Goal: Task Accomplishment & Management: Complete application form

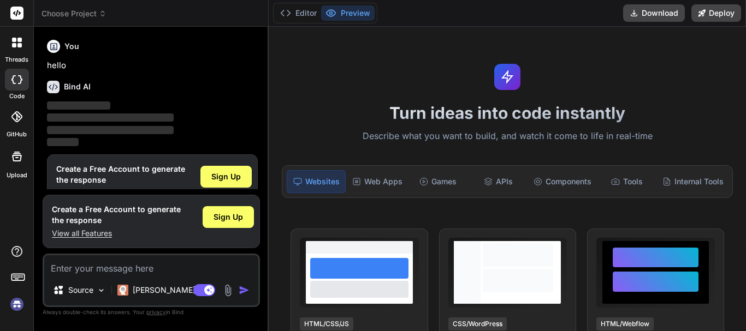
scroll to position [24, 0]
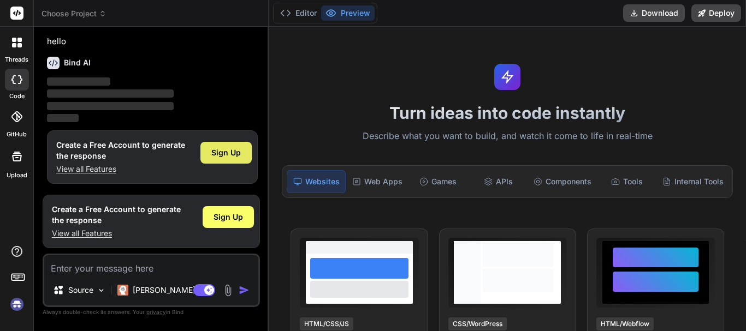
click at [224, 158] on span "Sign Up" at bounding box center [225, 152] width 29 height 11
click at [234, 150] on span "Sign Up" at bounding box center [225, 152] width 29 height 11
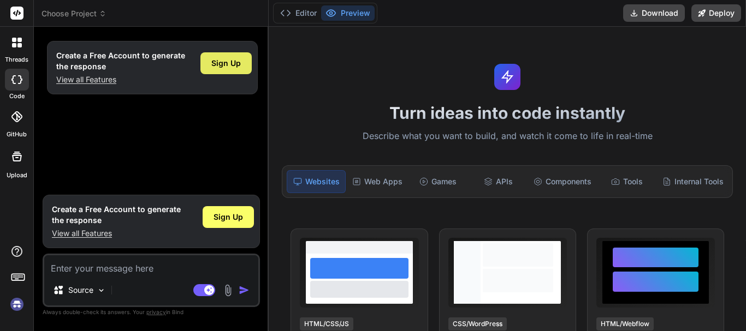
type textarea "x"
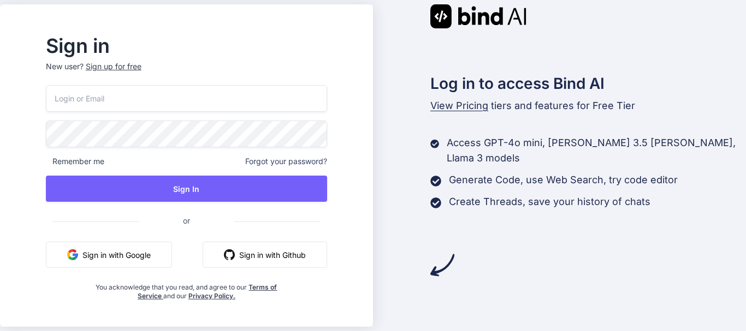
click at [138, 103] on input "email" at bounding box center [186, 98] width 281 height 27
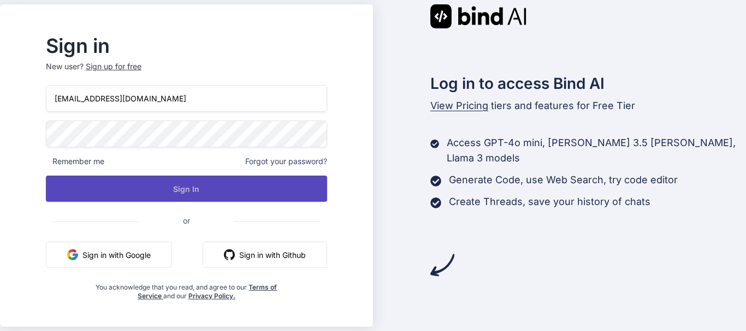
click at [159, 184] on button "Sign In" at bounding box center [186, 189] width 281 height 26
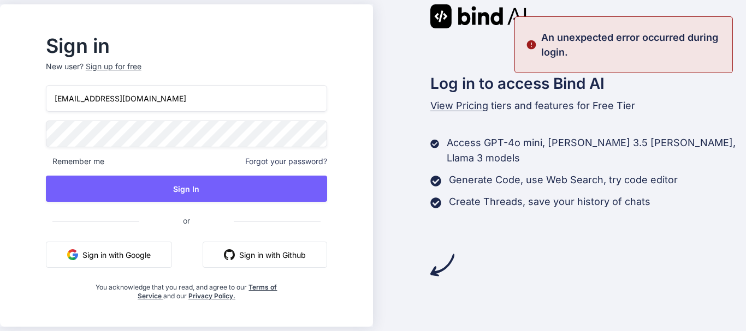
click at [99, 102] on input "taniya1@chetu.com" at bounding box center [186, 98] width 281 height 27
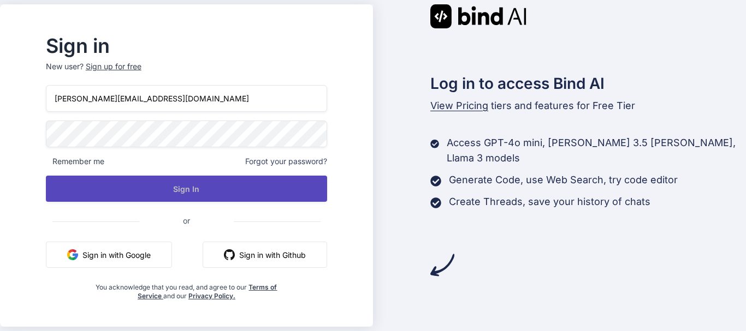
click at [175, 181] on button "Sign In" at bounding box center [186, 189] width 281 height 26
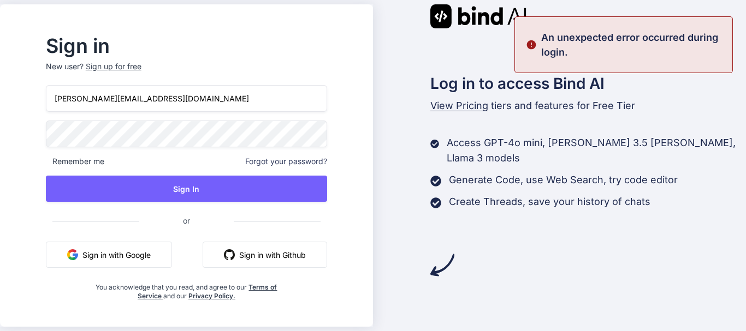
click at [96, 100] on input "taniya@chetu.com" at bounding box center [186, 98] width 281 height 27
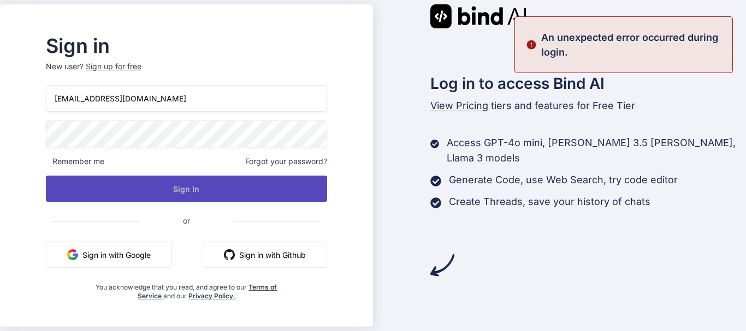
click at [172, 184] on button "Sign In" at bounding box center [186, 189] width 281 height 26
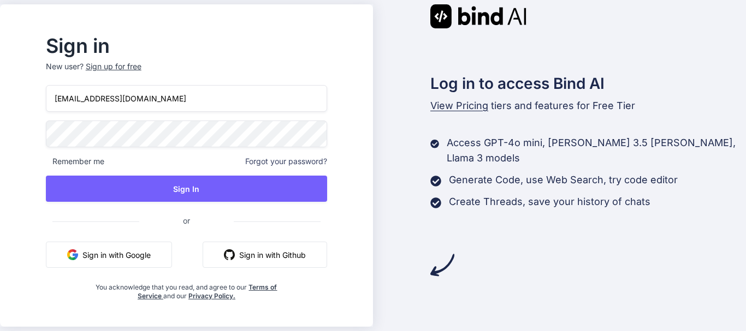
click at [100, 101] on input "taniya2@chetu.com" at bounding box center [186, 98] width 281 height 27
click at [110, 97] on input "taniya@chetu.com" at bounding box center [186, 98] width 281 height 27
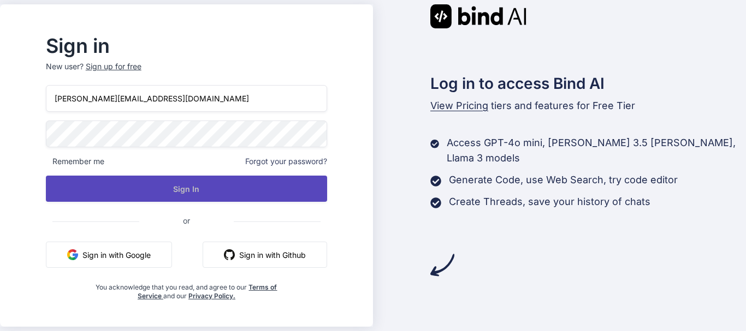
click at [185, 187] on button "Sign In" at bounding box center [186, 189] width 281 height 26
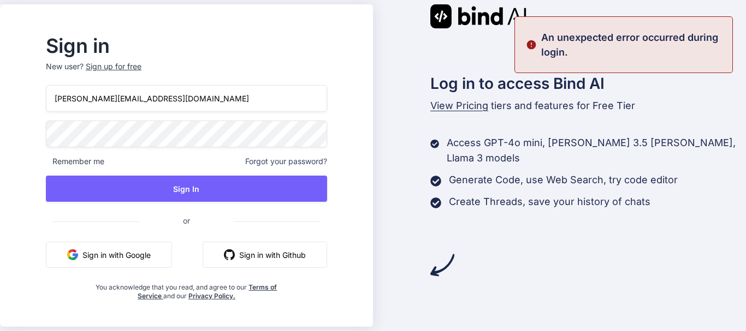
click at [97, 99] on input "taniya@yopmail.com" at bounding box center [186, 98] width 281 height 27
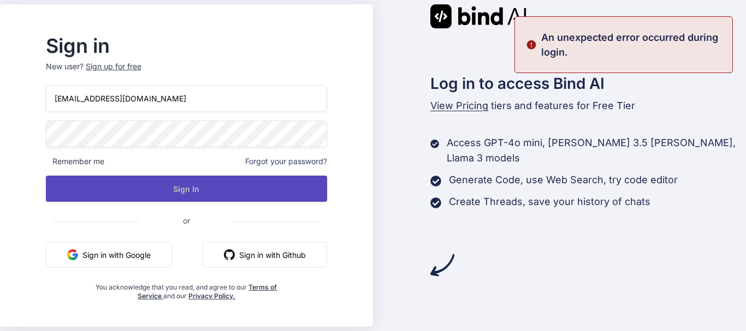
click at [198, 186] on button "Sign In" at bounding box center [186, 189] width 281 height 26
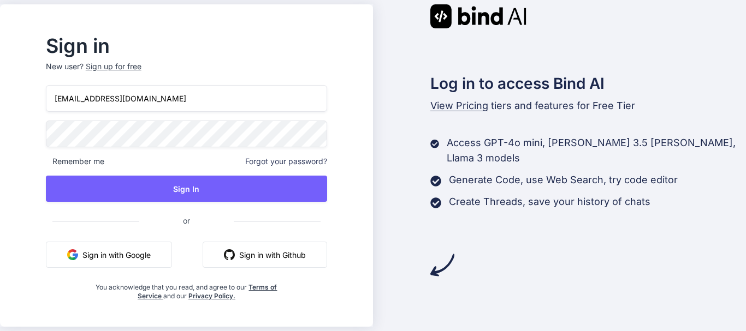
click at [99, 98] on input "[EMAIL_ADDRESS][DOMAIN_NAME]" at bounding box center [186, 98] width 281 height 27
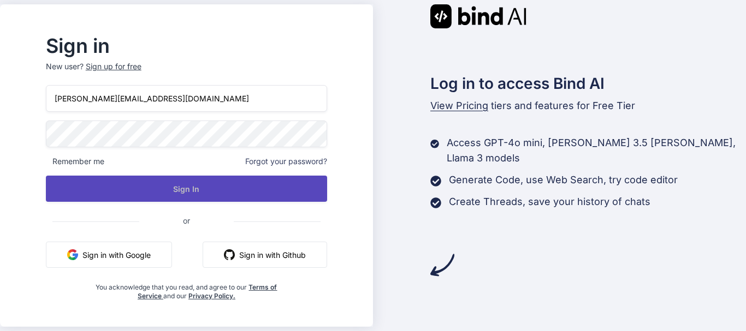
click at [180, 182] on button "Sign In" at bounding box center [186, 189] width 281 height 26
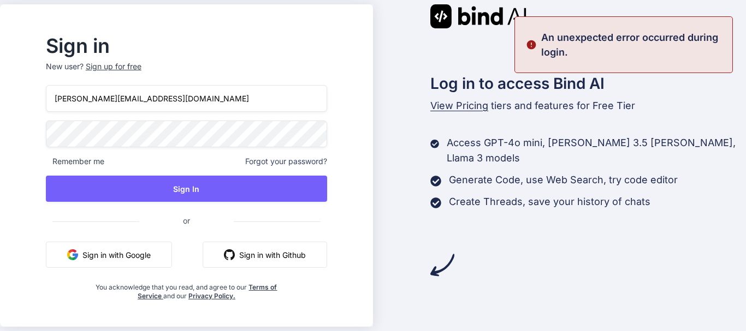
click at [100, 99] on input "taniyas@yopmail.com" at bounding box center [186, 98] width 281 height 27
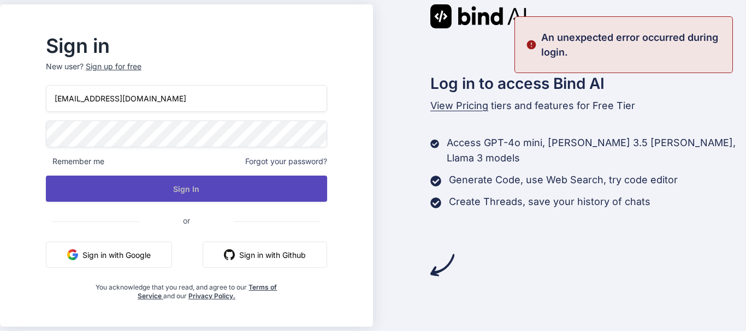
type input "taniyas1@yopmail.com"
click at [158, 180] on button "Sign In" at bounding box center [186, 189] width 281 height 26
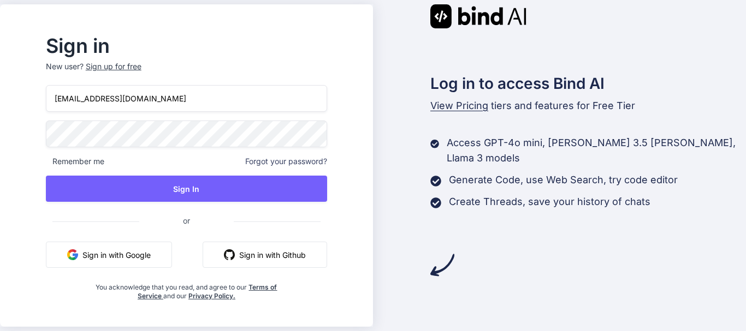
click at [153, 260] on button "Sign in with Google" at bounding box center [109, 255] width 126 height 26
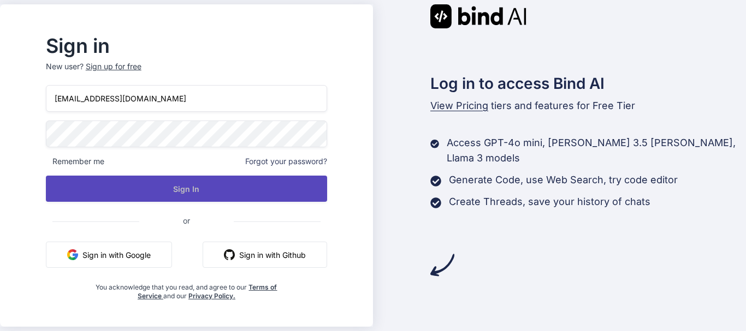
click at [206, 182] on button "Sign In" at bounding box center [186, 189] width 281 height 26
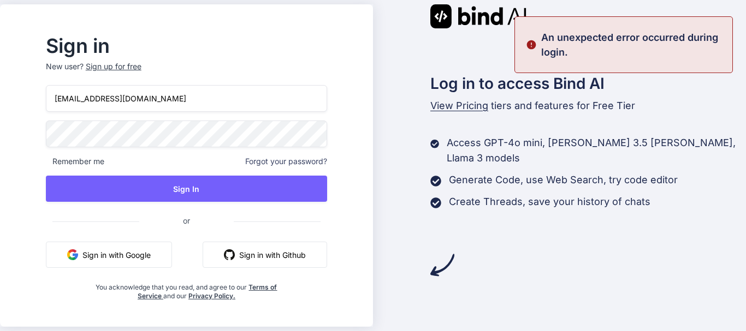
click at [211, 223] on span "or" at bounding box center [186, 221] width 94 height 27
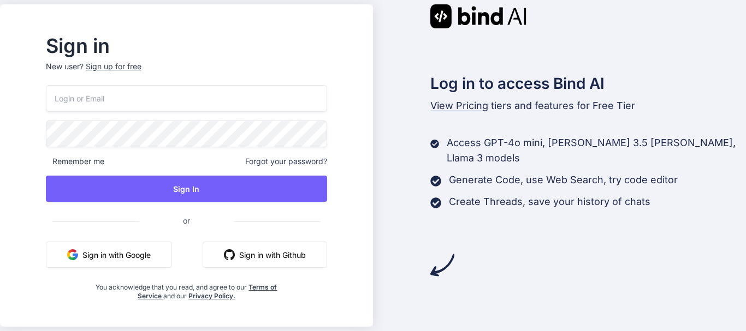
click at [141, 64] on div "Sign up for free" at bounding box center [114, 66] width 56 height 11
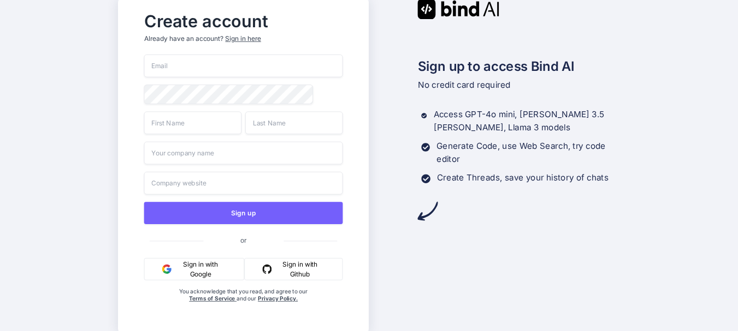
click at [175, 76] on input "email" at bounding box center [243, 66] width 199 height 23
type input "taniya1@yopmail.com"
click at [199, 123] on input "text" at bounding box center [193, 122] width 98 height 23
type input "Taniya"
type input "Singh"
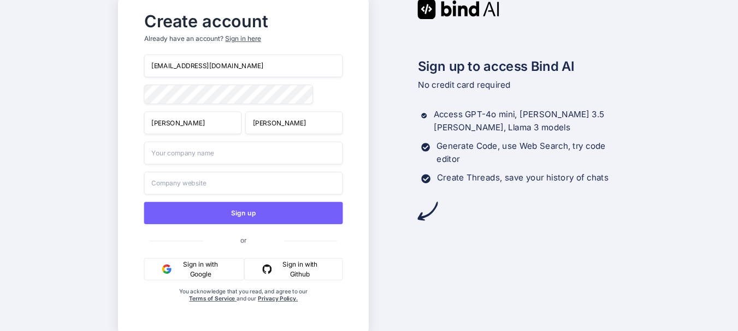
click at [206, 165] on input "text" at bounding box center [243, 153] width 199 height 23
type input "Tani"
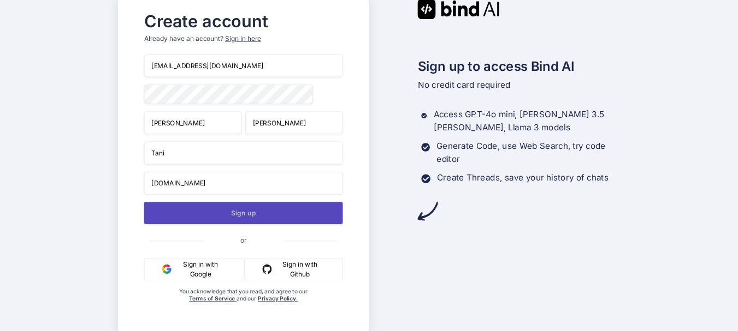
type input "tani.com"
click at [209, 206] on button "Sign up" at bounding box center [243, 213] width 199 height 22
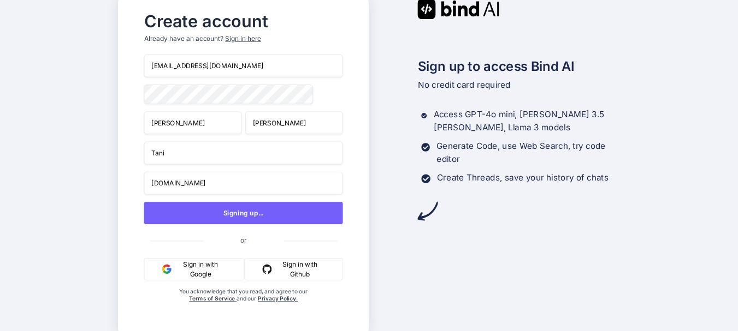
click at [241, 64] on input "taniya1@yopmail.com" at bounding box center [243, 66] width 199 height 23
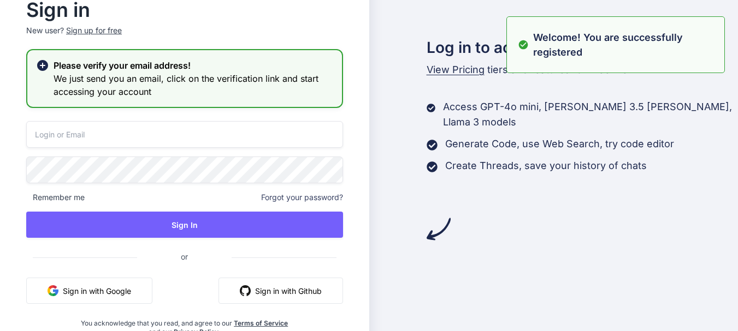
click at [139, 144] on input "email" at bounding box center [184, 134] width 317 height 27
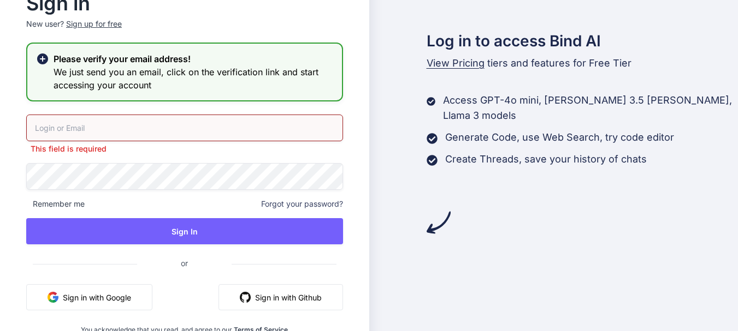
click at [193, 122] on input "email" at bounding box center [184, 128] width 317 height 27
paste input "[EMAIL_ADDRESS][DOMAIN_NAME]"
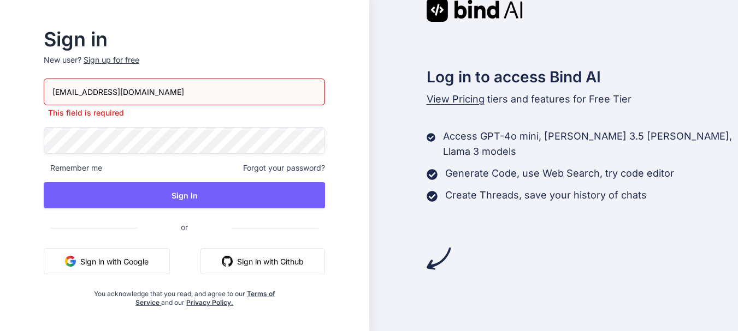
type input "[EMAIL_ADDRESS][DOMAIN_NAME]"
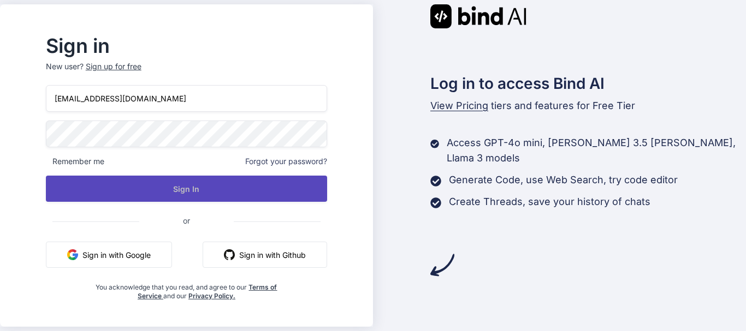
click at [210, 187] on button "Sign In" at bounding box center [186, 189] width 281 height 26
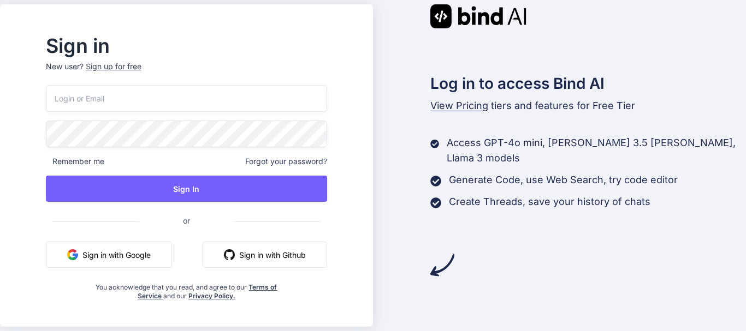
click at [179, 106] on input "email" at bounding box center [186, 98] width 281 height 27
paste input "taniya1@yopmail.com"
type input "taniya1@yopmail.com"
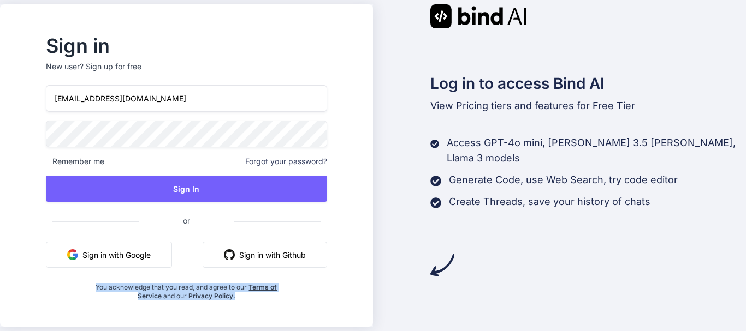
drag, startPoint x: 263, startPoint y: 300, endPoint x: 116, endPoint y: 289, distance: 147.3
click at [116, 289] on div "You acknowledge that you read, and agree to our Terms of Service and our Privac…" at bounding box center [187, 289] width 188 height 24
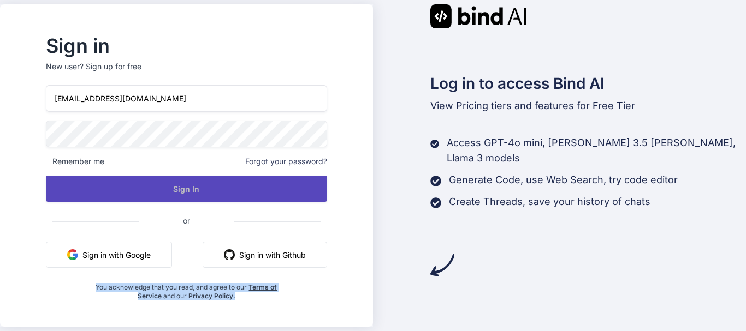
click at [191, 191] on button "Sign In" at bounding box center [186, 189] width 281 height 26
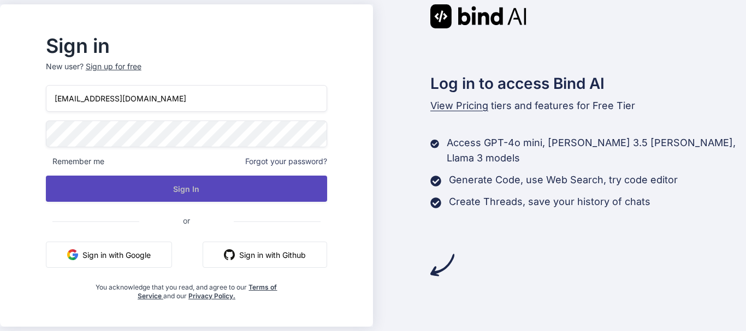
click at [177, 180] on button "Sign In" at bounding box center [186, 189] width 281 height 26
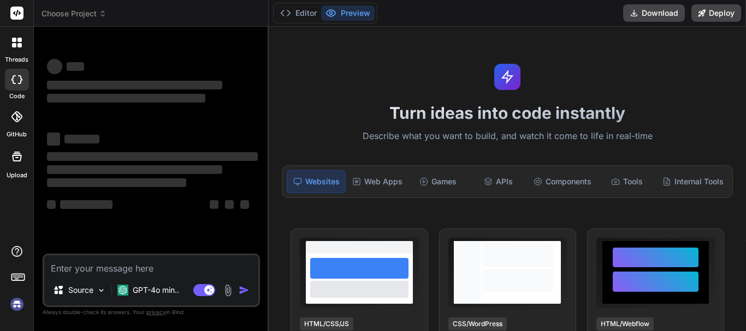
click at [136, 271] on textarea at bounding box center [151, 266] width 214 height 20
type textarea "x"
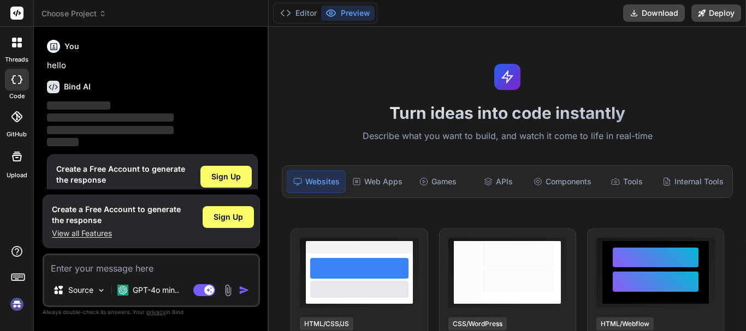
scroll to position [24, 0]
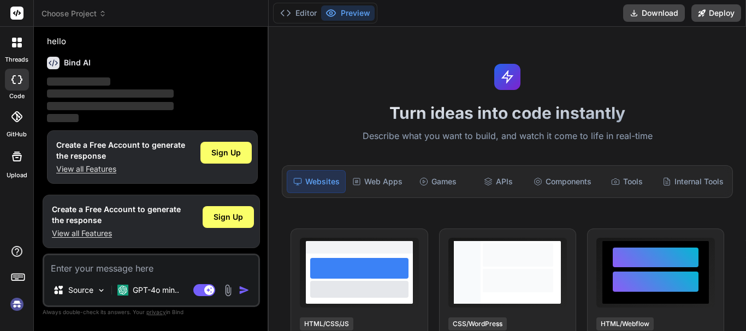
click at [14, 303] on img at bounding box center [17, 304] width 19 height 19
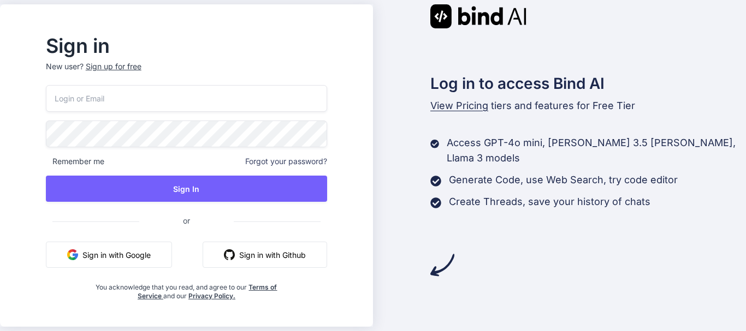
click at [147, 99] on input "email" at bounding box center [186, 98] width 281 height 27
paste input "[EMAIL_ADDRESS][DOMAIN_NAME]"
type input "[EMAIL_ADDRESS][DOMAIN_NAME]"
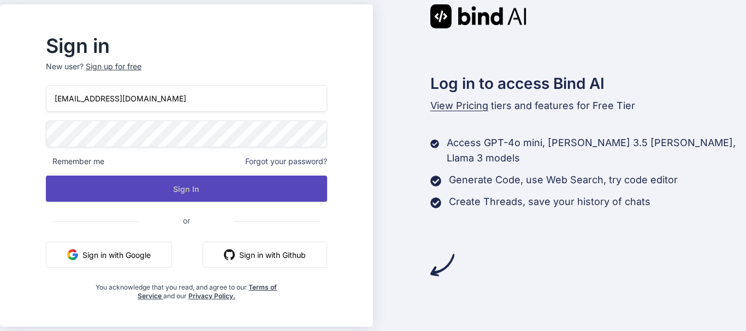
click at [165, 197] on button "Sign In" at bounding box center [186, 189] width 281 height 26
